Goal: Transaction & Acquisition: Purchase product/service

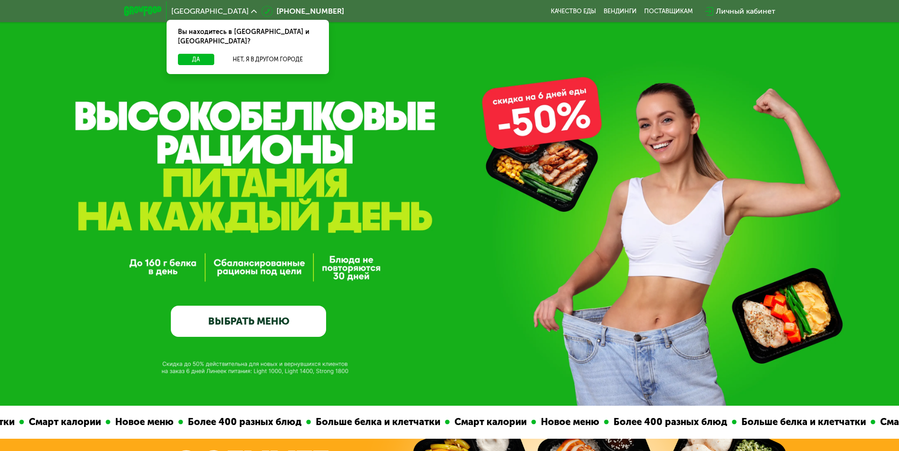
click at [287, 313] on link "ВЫБРАТЬ МЕНЮ" at bounding box center [248, 321] width 155 height 31
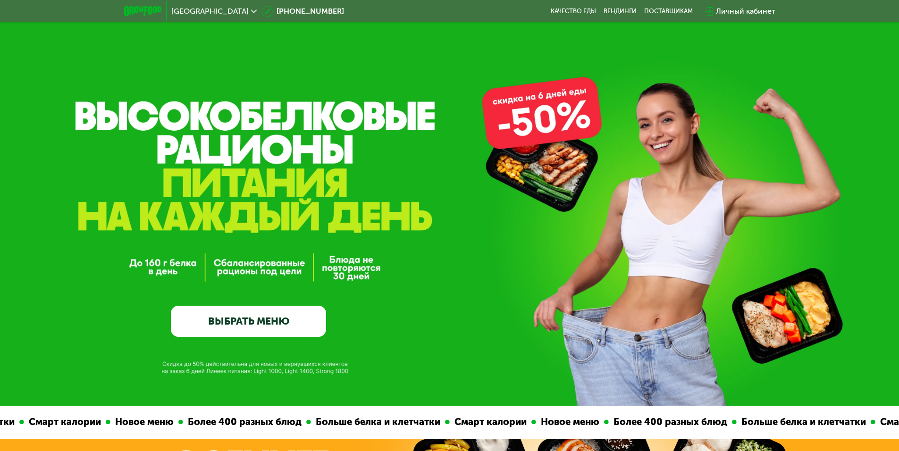
click at [282, 322] on link "ВЫБРАТЬ МЕНЮ" at bounding box center [248, 321] width 155 height 31
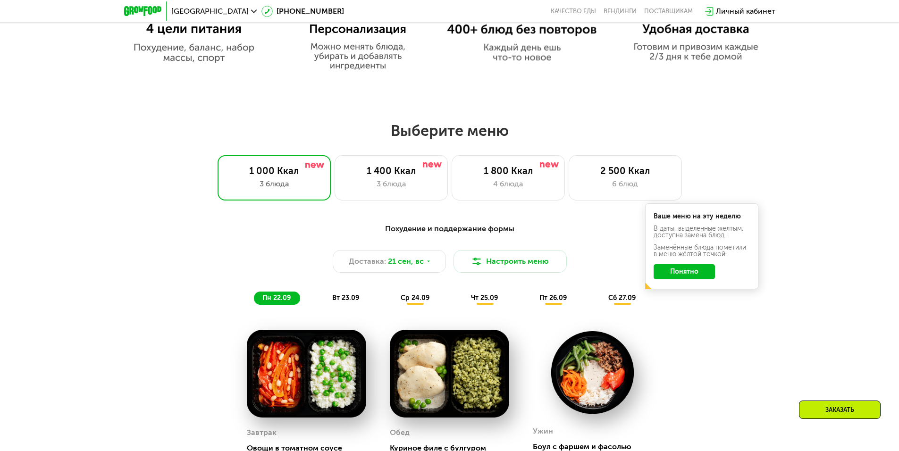
scroll to position [688, 0]
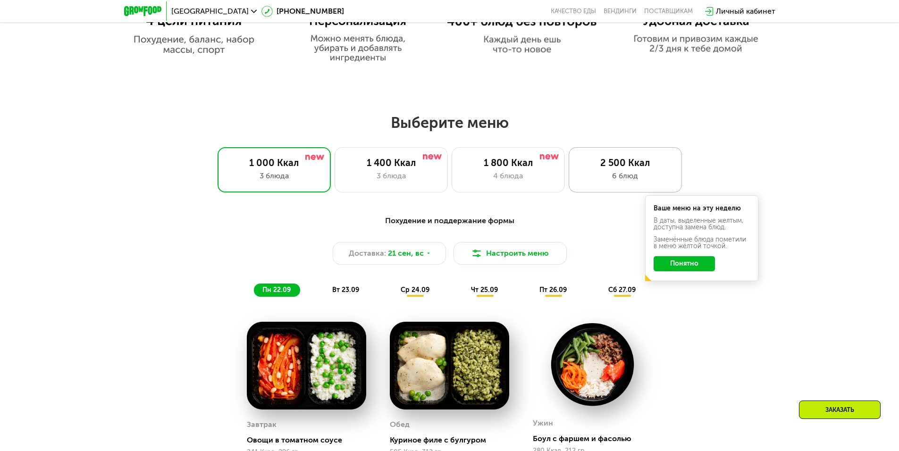
click at [604, 180] on div "6 блюд" at bounding box center [624, 175] width 93 height 11
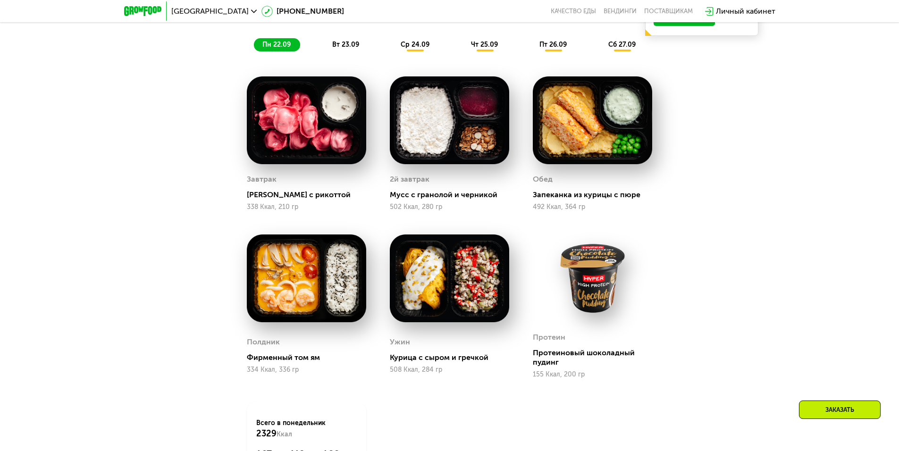
scroll to position [924, 0]
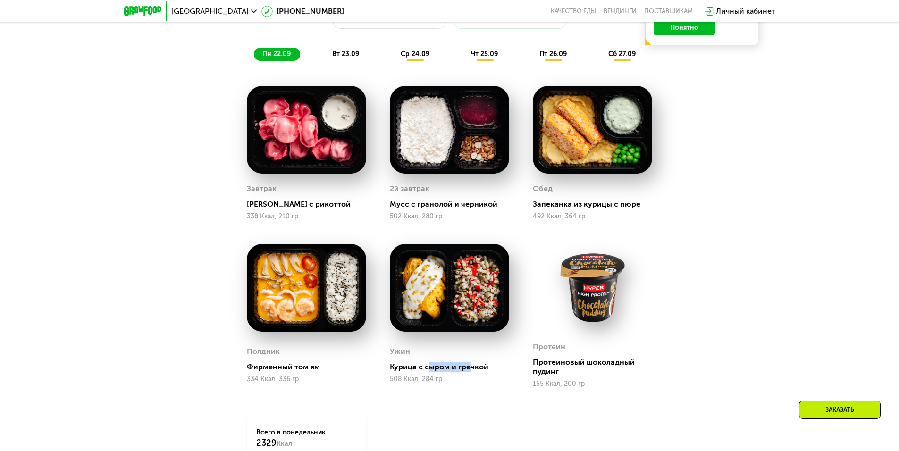
drag, startPoint x: 467, startPoint y: 371, endPoint x: 426, endPoint y: 366, distance: 40.9
click at [426, 366] on div "Курица с сыром и гречкой" at bounding box center [453, 366] width 127 height 9
click at [447, 372] on div "Курица с сыром и гречкой" at bounding box center [453, 366] width 127 height 9
drag, startPoint x: 323, startPoint y: 372, endPoint x: 280, endPoint y: 375, distance: 43.1
click at [281, 376] on div "Полдник Фирменный том ям 334 Ккал, 336 гр" at bounding box center [306, 364] width 119 height 48
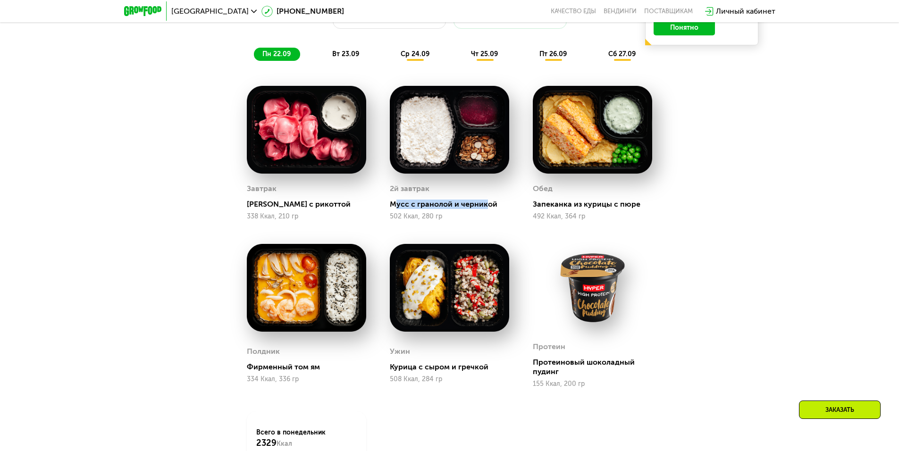
drag, startPoint x: 394, startPoint y: 209, endPoint x: 484, endPoint y: 207, distance: 90.1
click at [484, 207] on div "Мусс с гранолой и черникой" at bounding box center [453, 204] width 127 height 9
drag, startPoint x: 534, startPoint y: 208, endPoint x: 623, endPoint y: 207, distance: 89.2
click at [623, 207] on div "Запеканка из курицы с пюре" at bounding box center [596, 204] width 127 height 9
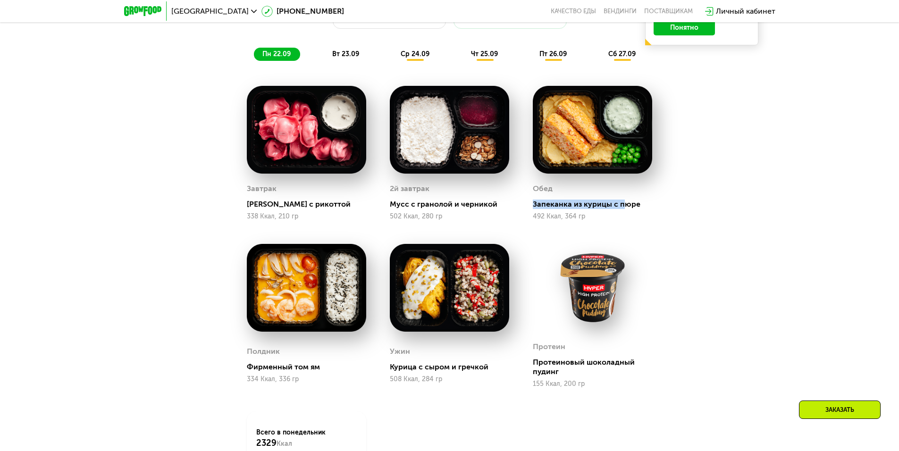
click at [625, 207] on div "Запеканка из курицы с пюре" at bounding box center [596, 204] width 127 height 9
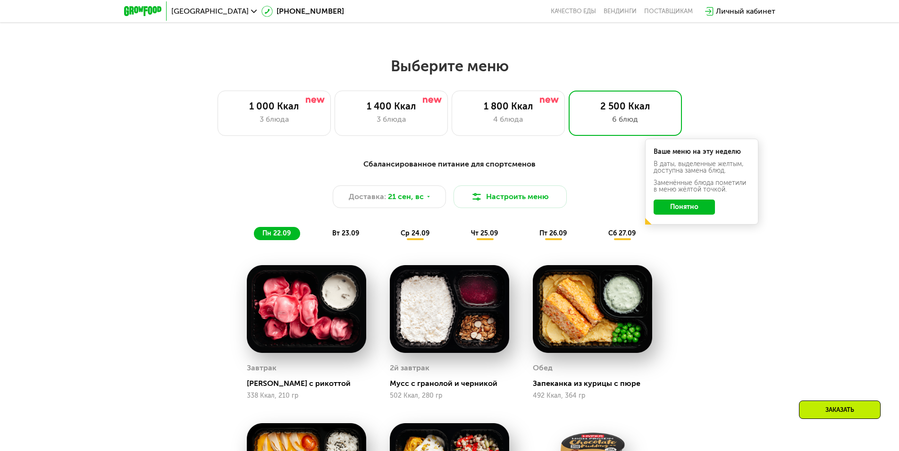
scroll to position [735, 0]
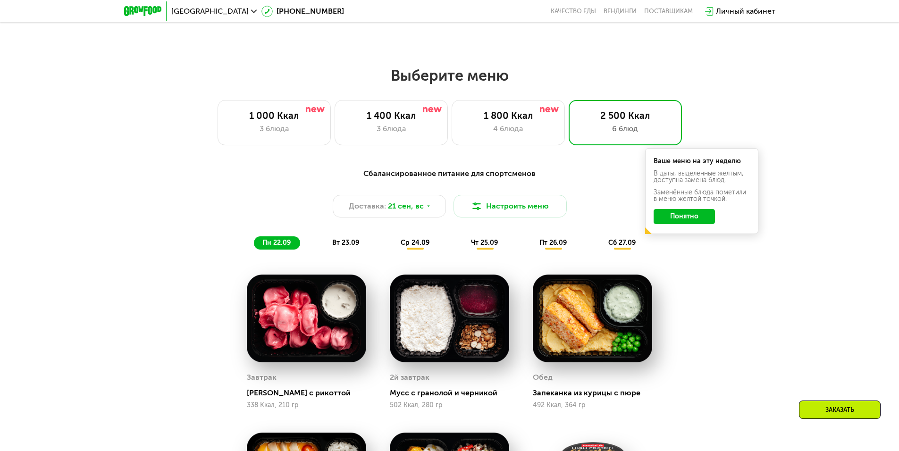
click at [350, 246] on span "вт 23.09" at bounding box center [345, 243] width 27 height 8
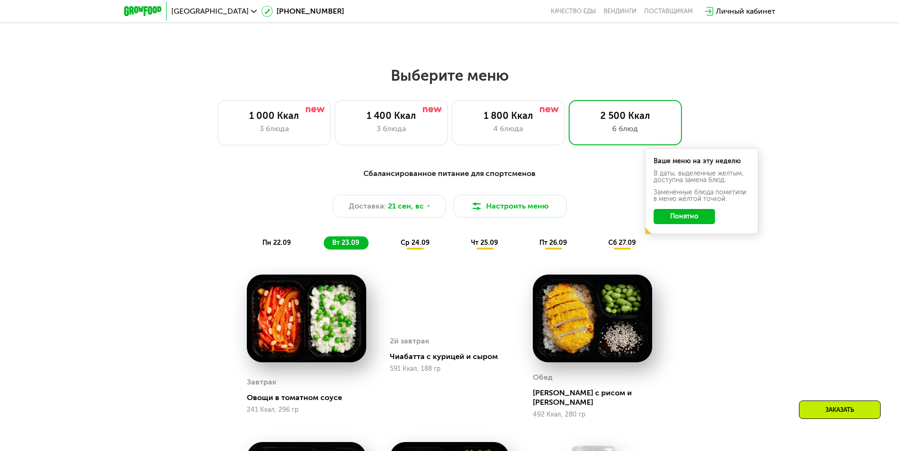
scroll to position [782, 0]
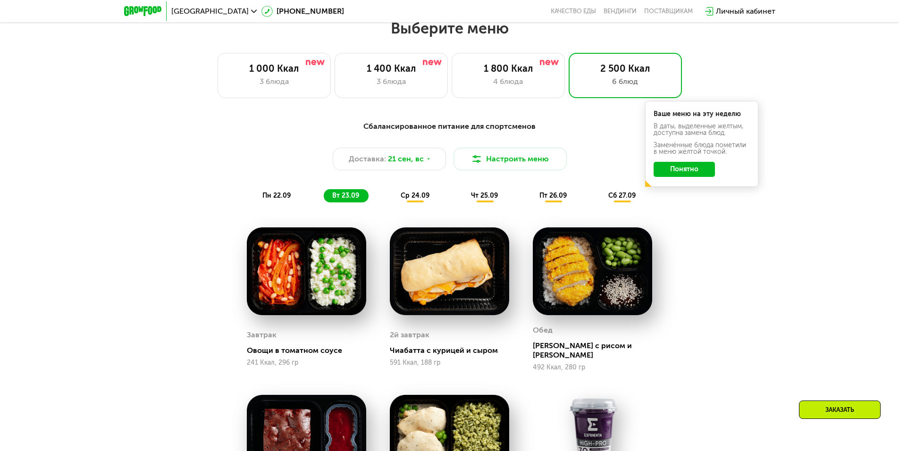
click at [418, 200] on span "ср 24.09" at bounding box center [414, 196] width 29 height 8
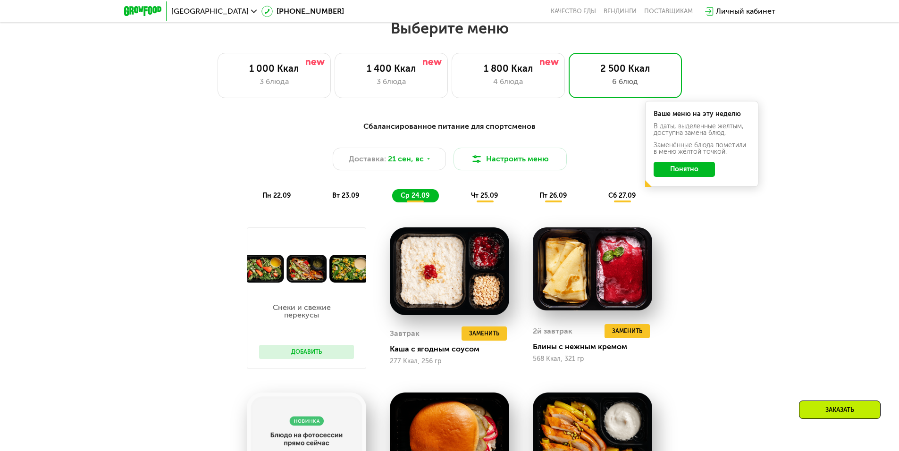
click at [479, 193] on div "чт 25.09" at bounding box center [484, 195] width 45 height 13
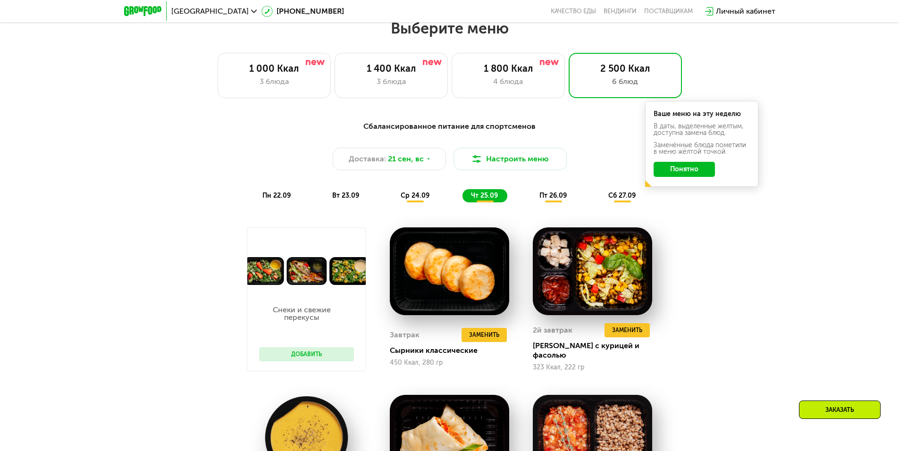
click at [583, 202] on div "пн 22.09 вт 23.09 ср 24.09 чт 25.09 пт 26.09 сб 27.09" at bounding box center [450, 195] width 392 height 13
click at [566, 200] on span "пт 26.09" at bounding box center [552, 196] width 27 height 8
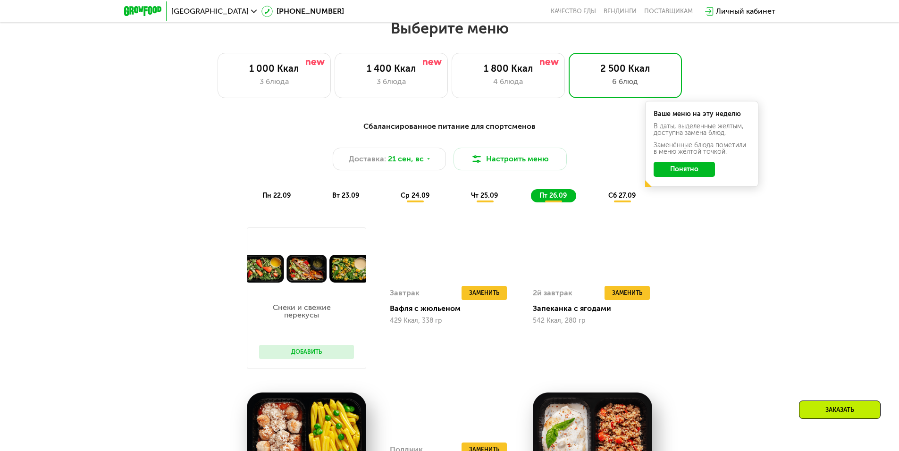
click at [594, 201] on div "пн 22.09 вт 23.09 ср 24.09 чт 25.09 пт 26.09 сб 27.09" at bounding box center [450, 195] width 392 height 13
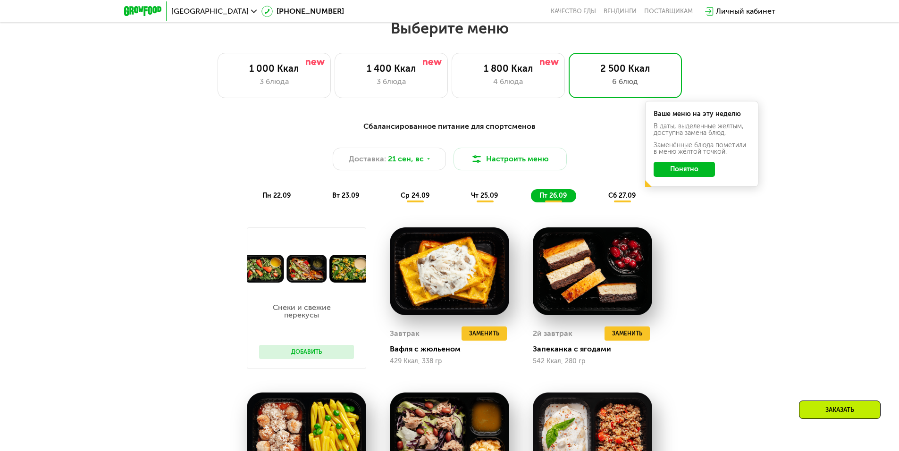
click at [614, 200] on span "сб 27.09" at bounding box center [621, 196] width 27 height 8
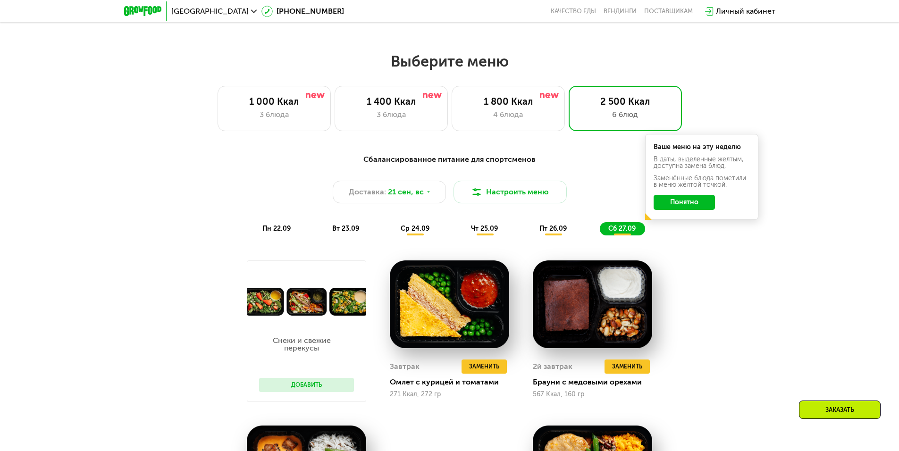
scroll to position [0, 0]
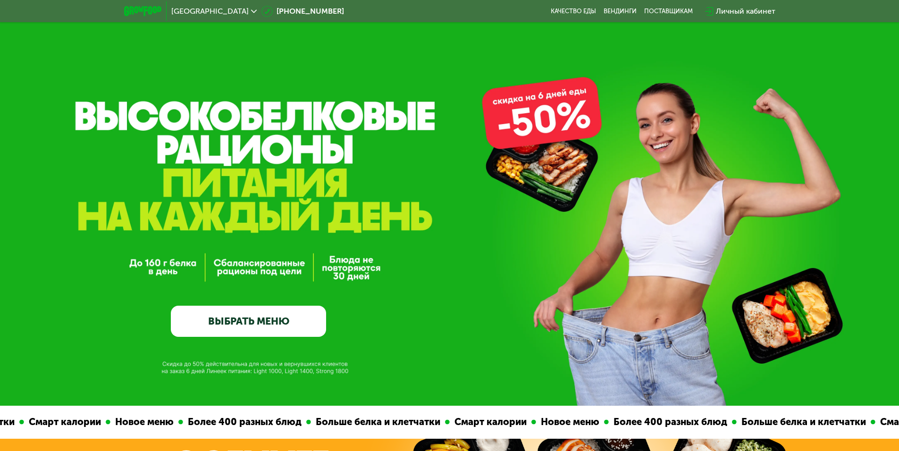
drag, startPoint x: 153, startPoint y: 218, endPoint x: 191, endPoint y: 79, distance: 144.5
